Goal: Task Accomplishment & Management: Use online tool/utility

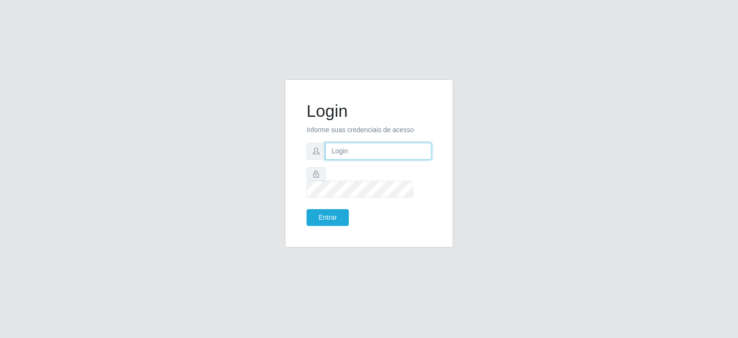
click at [344, 159] on input "text" at bounding box center [378, 151] width 106 height 17
type input "[EMAIL_ADDRESS][DOMAIN_NAME]"
click at [306, 209] on button "Entrar" at bounding box center [327, 217] width 42 height 17
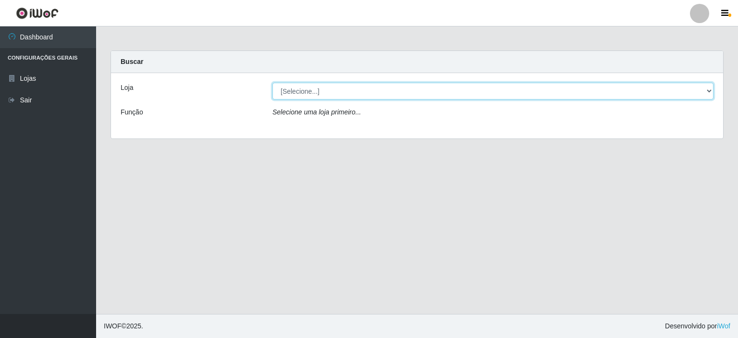
click at [709, 91] on select "[Selecione...] Corte Fácil - Unidade Planalto" at bounding box center [492, 91] width 441 height 17
select select "202"
click at [272, 83] on select "[Selecione...] Corte Fácil - Unidade Planalto" at bounding box center [492, 91] width 441 height 17
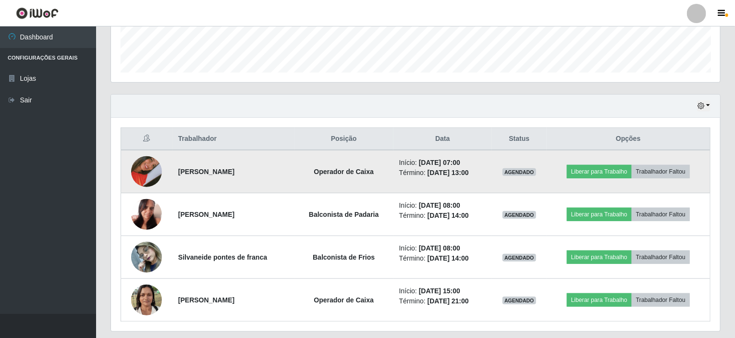
scroll to position [288, 0]
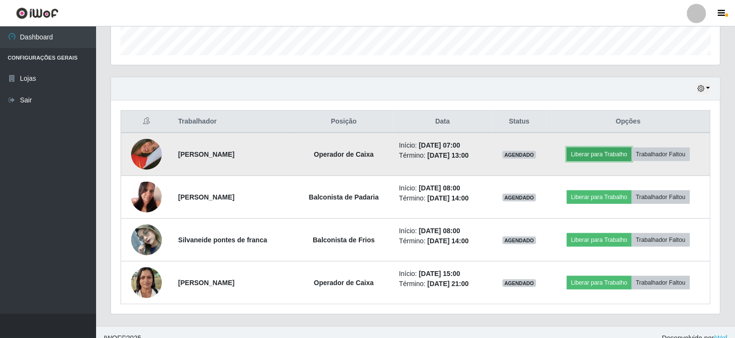
click at [610, 155] on button "Liberar para Trabalho" at bounding box center [599, 153] width 65 height 13
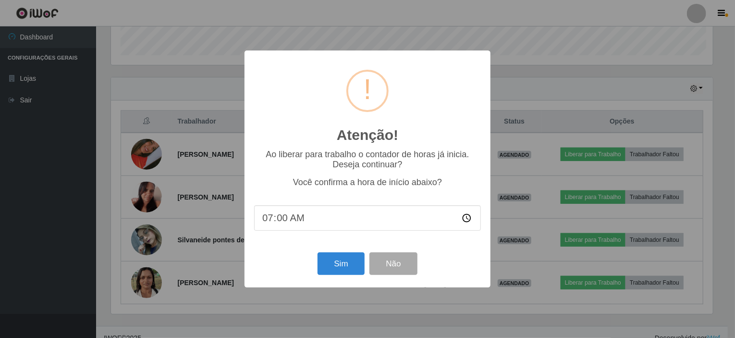
scroll to position [199, 605]
click at [342, 274] on button "Sim" at bounding box center [342, 263] width 47 height 23
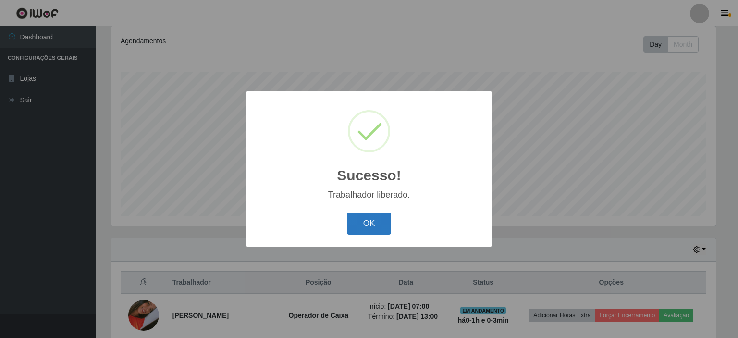
click at [358, 220] on button "OK" at bounding box center [369, 223] width 45 height 23
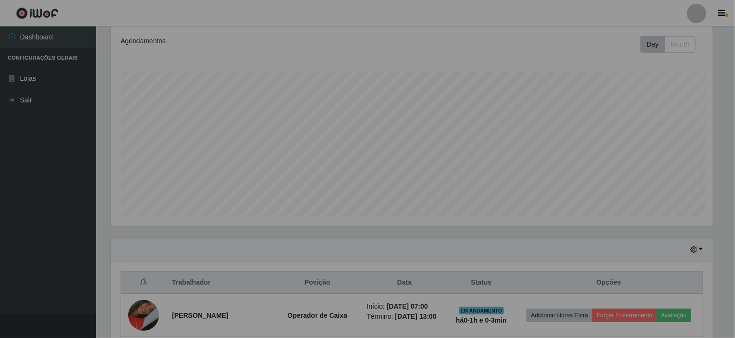
scroll to position [199, 609]
